Goal: Find specific page/section: Find specific page/section

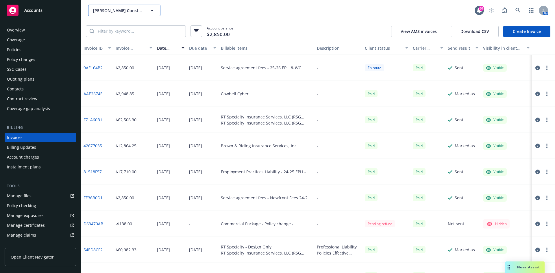
click at [129, 9] on span "[PERSON_NAME] Construction Corporation; [PERSON_NAME] Construction Consulting, …" at bounding box center [118, 11] width 50 height 6
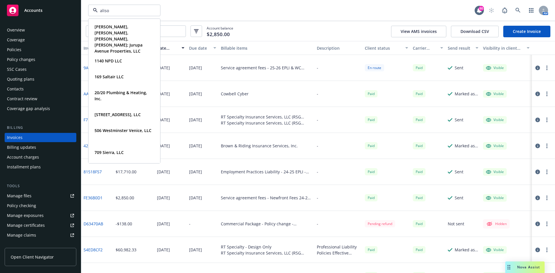
type input "aliso"
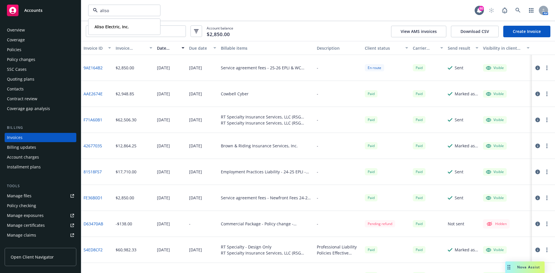
click at [18, 51] on div "Policies" at bounding box center [14, 49] width 14 height 9
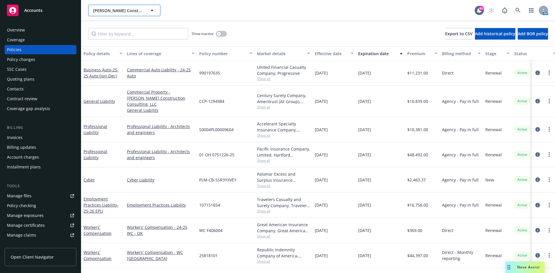
click at [105, 10] on span "[PERSON_NAME] Construction Corporation; [PERSON_NAME] Construction Consulting, …" at bounding box center [118, 11] width 50 height 6
type input "aliso"
click at [114, 27] on strong "Aliso Electric, Inc." at bounding box center [112, 26] width 34 height 5
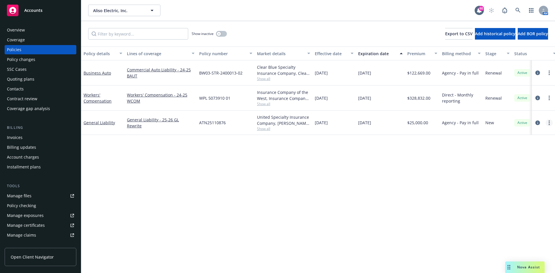
click at [550, 124] on link "more" at bounding box center [549, 122] width 7 height 7
click at [514, 203] on link "Copy logging email" at bounding box center [518, 204] width 68 height 12
